Goal: Learn about a topic

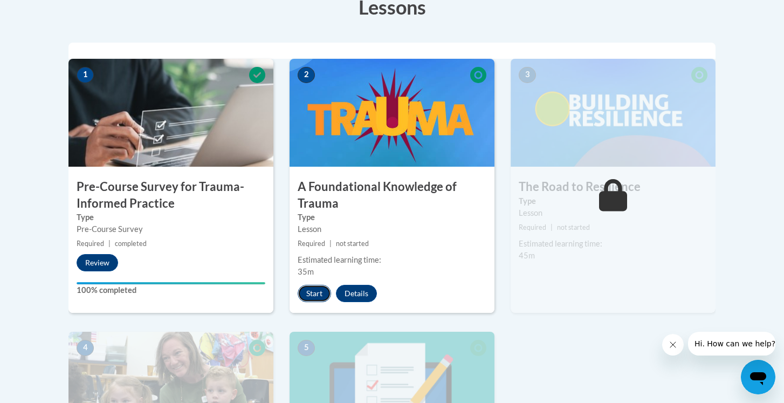
click at [319, 295] on button "Start" at bounding box center [314, 293] width 33 height 17
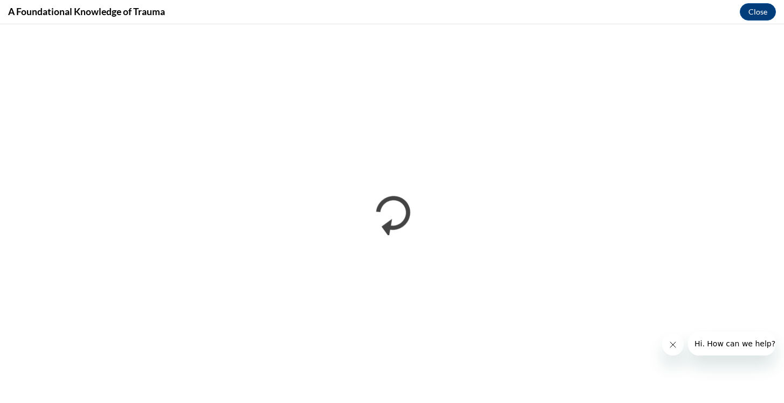
click at [677, 348] on button "Close message from company" at bounding box center [673, 345] width 22 height 22
